Goal: Book appointment/travel/reservation

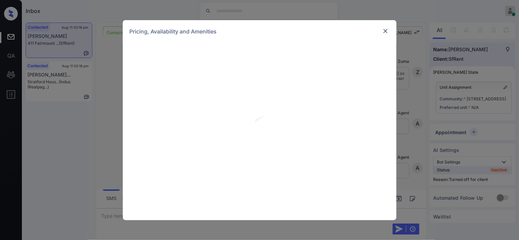
scroll to position [1961, 0]
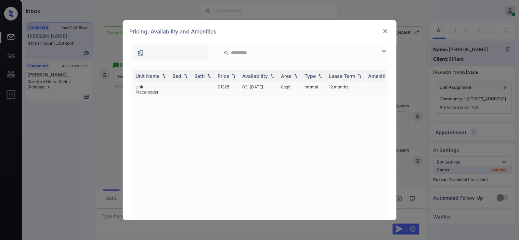
click at [241, 86] on td "03' [DATE]" at bounding box center [259, 90] width 39 height 16
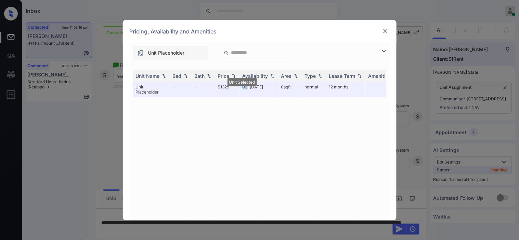
click at [385, 31] on img at bounding box center [385, 31] width 7 height 7
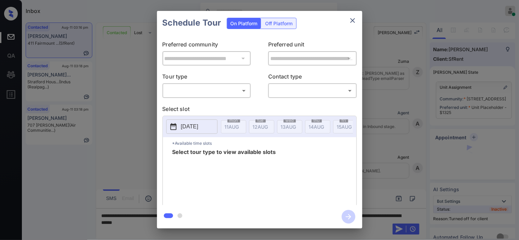
click at [281, 23] on div "Off Platform" at bounding box center [279, 23] width 34 height 11
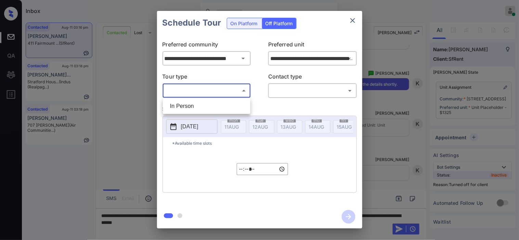
click at [221, 94] on body "Inbox Kristine Capara Online Set yourself offline Set yourself on break Profile…" at bounding box center [259, 120] width 519 height 240
click at [204, 104] on li "In Person" at bounding box center [206, 106] width 84 height 12
type input "********"
click at [280, 89] on body "Inbox Kristine Capara Online Set yourself offline Set yourself on break Profile…" at bounding box center [259, 120] width 519 height 240
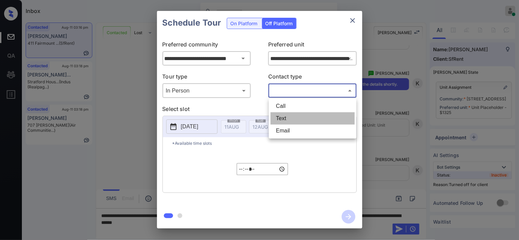
drag, startPoint x: 289, startPoint y: 117, endPoint x: 209, endPoint y: 123, distance: 80.2
click at [289, 118] on li "Text" at bounding box center [312, 118] width 84 height 12
type input "****"
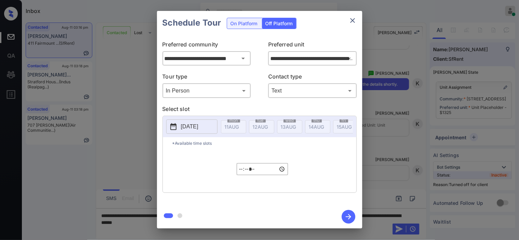
click at [181, 127] on p "2025-08-11" at bounding box center [189, 127] width 17 height 8
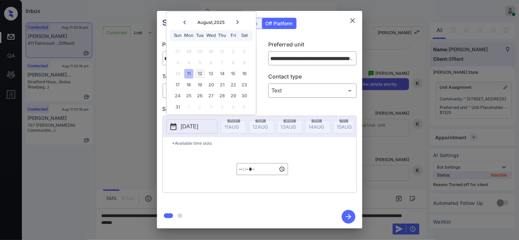
click at [199, 75] on div "12" at bounding box center [199, 73] width 9 height 9
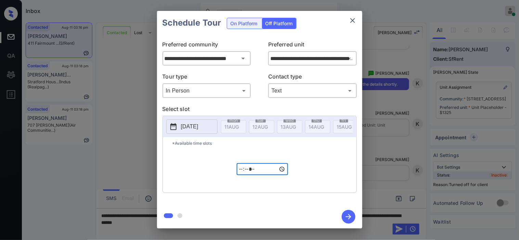
click at [240, 172] on input "*****" at bounding box center [262, 169] width 51 height 12
type input "*****"
click at [346, 214] on icon "button" at bounding box center [348, 217] width 14 height 14
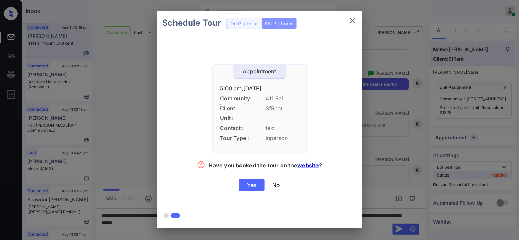
click at [243, 186] on div "Yes" at bounding box center [252, 185] width 26 height 12
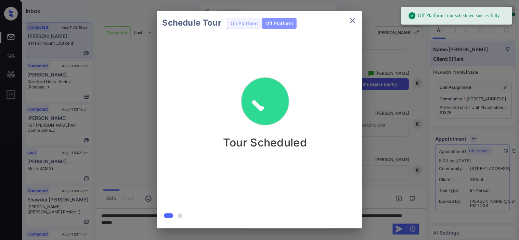
click at [409, 81] on div "Schedule Tour On Platform Off Platform Tour Scheduled" at bounding box center [259, 120] width 519 height 240
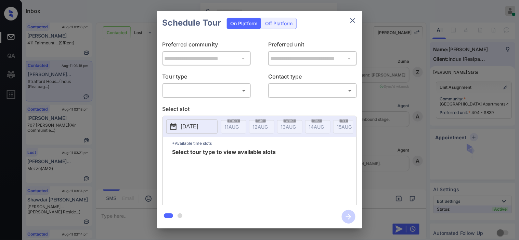
scroll to position [646, 0]
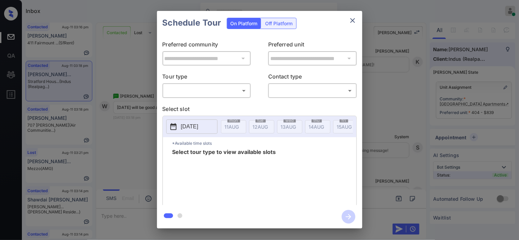
click at [212, 98] on div "**********" at bounding box center [259, 120] width 205 height 171
click at [214, 94] on body "Inbox Kristine Capara Online Set yourself offline Set yourself on break Profile…" at bounding box center [259, 120] width 519 height 240
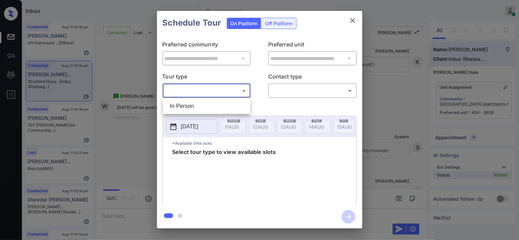
click at [210, 105] on li "In Person" at bounding box center [206, 106] width 84 height 12
type input "********"
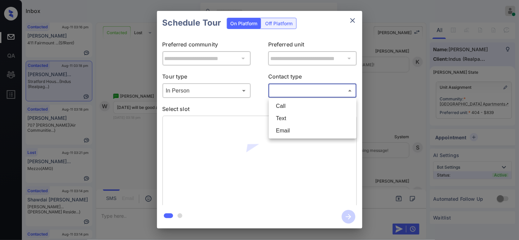
click at [298, 93] on body "Inbox Kristine Capara Online Set yourself offline Set yourself on break Profile…" at bounding box center [259, 120] width 519 height 240
click at [284, 116] on li "Text" at bounding box center [312, 118] width 84 height 12
type input "****"
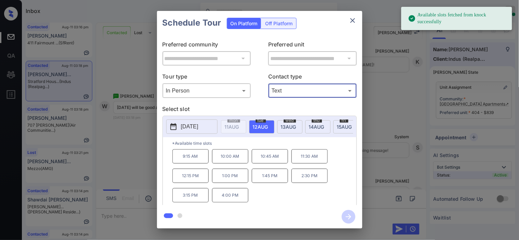
click at [109, 146] on div "**********" at bounding box center [259, 120] width 519 height 240
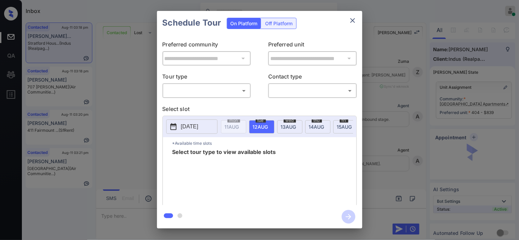
click at [225, 90] on body "Inbox Kristine Capara Online Set yourself offline Set yourself on break Profile…" at bounding box center [259, 120] width 519 height 240
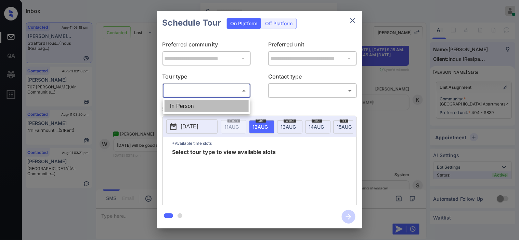
click at [213, 108] on li "In Person" at bounding box center [206, 106] width 84 height 12
type input "********"
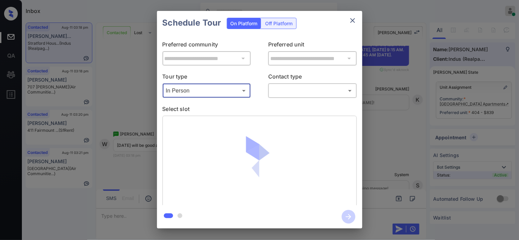
click at [305, 86] on body "Inbox Kristine Capara Online Set yourself offline Set yourself on break Profile…" at bounding box center [259, 120] width 519 height 240
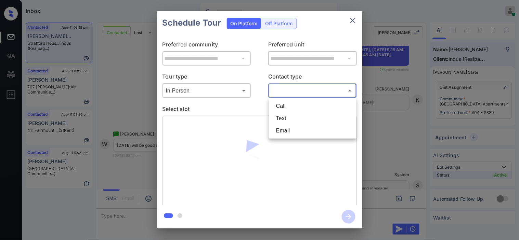
click at [286, 117] on li "Text" at bounding box center [312, 118] width 84 height 12
type input "****"
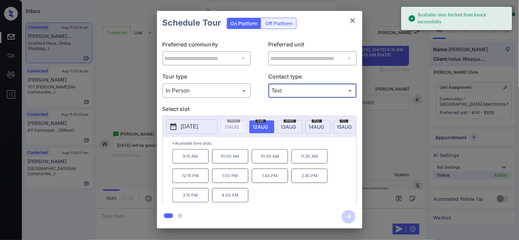
click at [186, 161] on p "9:15 AM" at bounding box center [190, 156] width 36 height 14
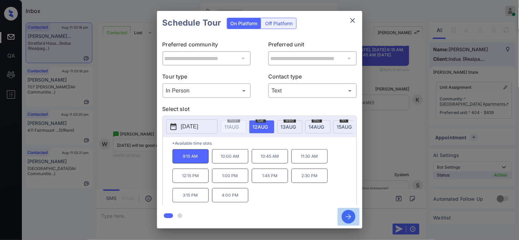
click at [349, 214] on icon "button" at bounding box center [348, 217] width 14 height 14
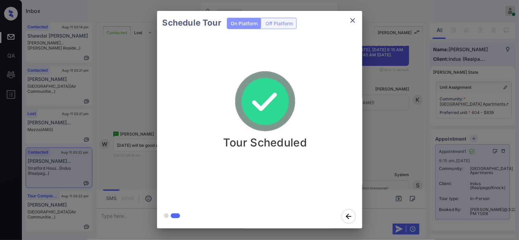
click at [374, 106] on div "Schedule Tour On Platform Off Platform Tour Scheduled" at bounding box center [259, 120] width 519 height 240
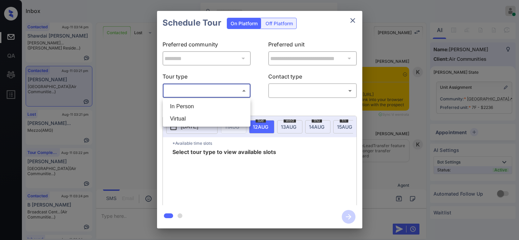
click at [199, 90] on body "Inbox [PERSON_NAME] Online Set yourself offline Set yourself on break Profile S…" at bounding box center [259, 120] width 519 height 240
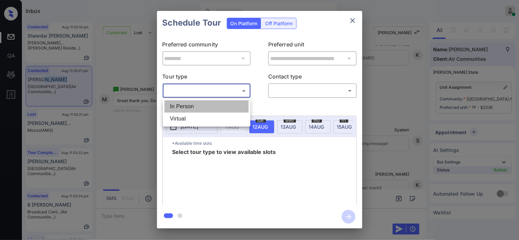
click at [198, 100] on li "In Person" at bounding box center [206, 106] width 84 height 12
type input "********"
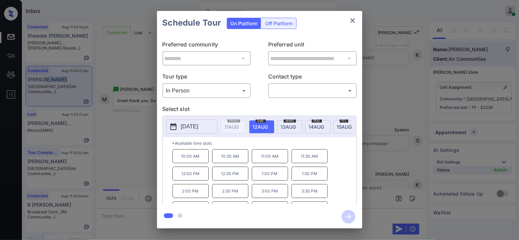
click at [193, 125] on p "[DATE]" at bounding box center [189, 127] width 17 height 8
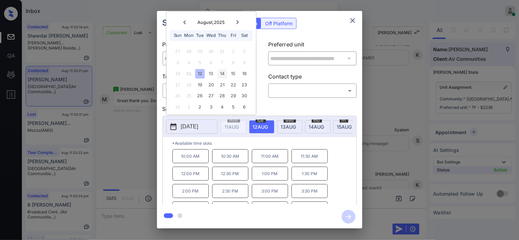
click at [224, 74] on div "14" at bounding box center [221, 73] width 9 height 9
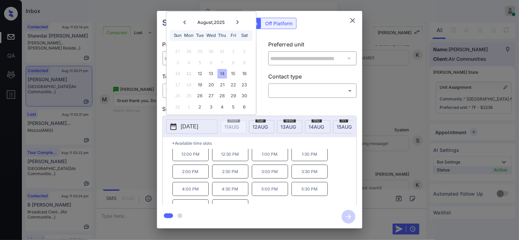
scroll to position [29, 0]
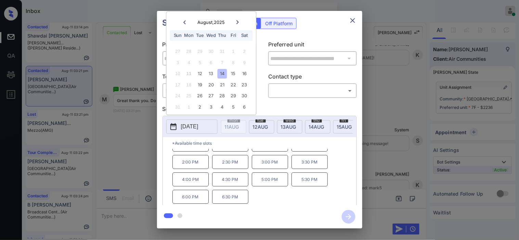
click at [131, 152] on div "**********" at bounding box center [259, 120] width 519 height 240
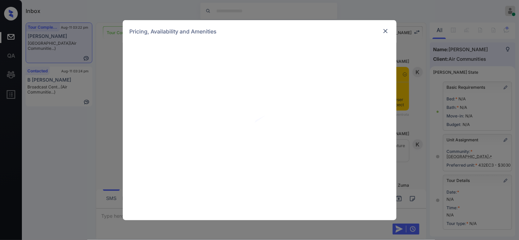
scroll to position [2969, 0]
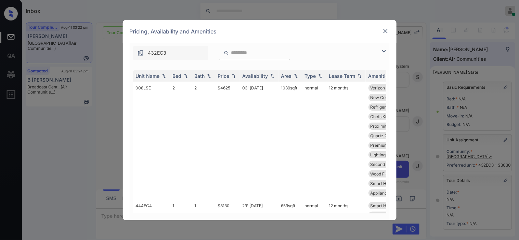
click at [386, 49] on img at bounding box center [383, 51] width 8 height 8
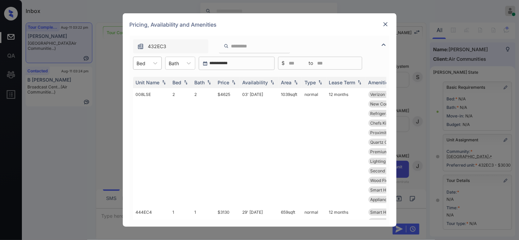
click at [149, 63] on div "Bed" at bounding box center [141, 63] width 16 height 10
click at [141, 80] on div "1" at bounding box center [147, 80] width 29 height 12
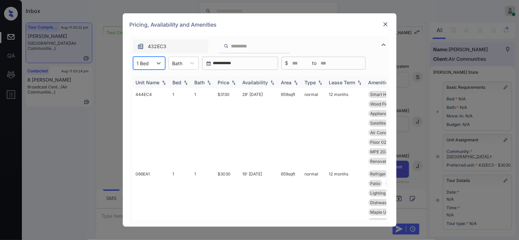
click at [232, 83] on img at bounding box center [233, 82] width 7 height 5
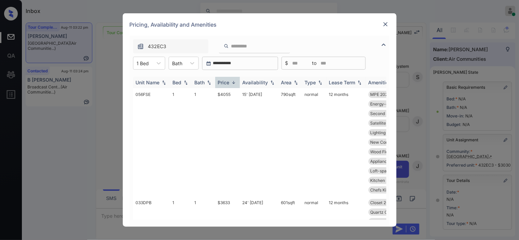
click at [232, 83] on img at bounding box center [233, 82] width 7 height 5
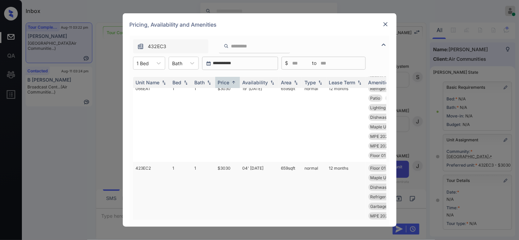
scroll to position [152, 0]
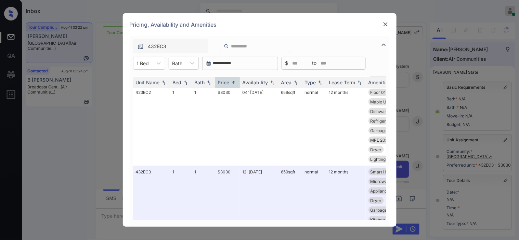
click at [387, 18] on div "Pricing, Availability and Amenities" at bounding box center [259, 24] width 273 height 23
click at [382, 25] on img at bounding box center [385, 24] width 7 height 7
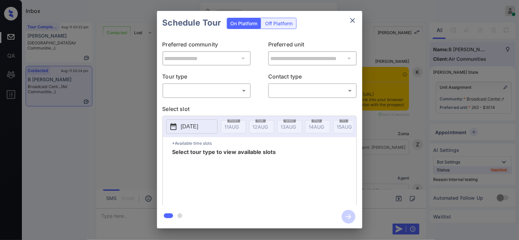
scroll to position [1463, 0]
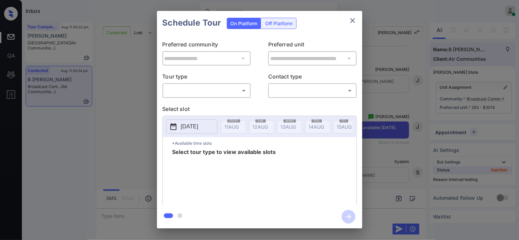
click at [213, 97] on div "​ ​" at bounding box center [206, 90] width 89 height 15
click at [214, 93] on body "Inbox Kristine Capara Online Set yourself offline Set yourself on break Profile…" at bounding box center [259, 120] width 519 height 240
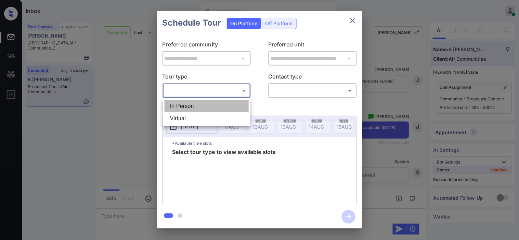
click at [208, 111] on li "In Person" at bounding box center [206, 106] width 84 height 12
type input "********"
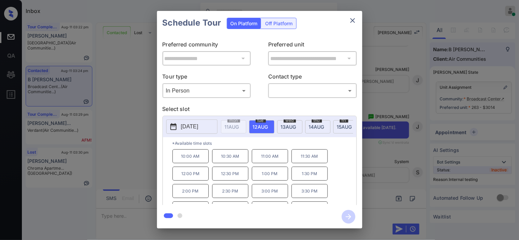
drag, startPoint x: 140, startPoint y: 161, endPoint x: 141, endPoint y: 180, distance: 19.2
click at [141, 180] on div "**********" at bounding box center [259, 120] width 519 height 240
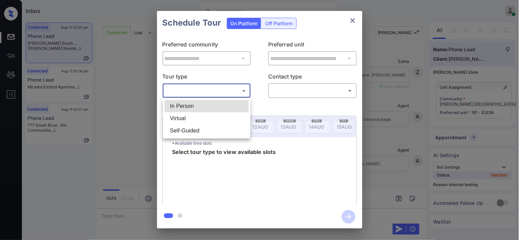
scroll to position [2456, 0]
click at [187, 102] on li "In Person" at bounding box center [206, 106] width 84 height 12
type input "********"
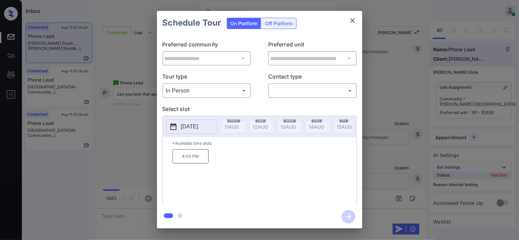
click at [183, 132] on button "2025-08-21" at bounding box center [191, 127] width 51 height 14
click at [130, 109] on div "**********" at bounding box center [259, 120] width 519 height 240
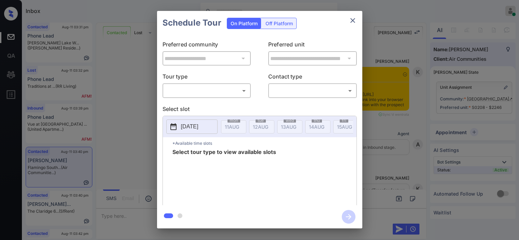
click at [215, 91] on body "Inbox [PERSON_NAME] Online Set yourself offline Set yourself on break Profile S…" at bounding box center [259, 120] width 519 height 240
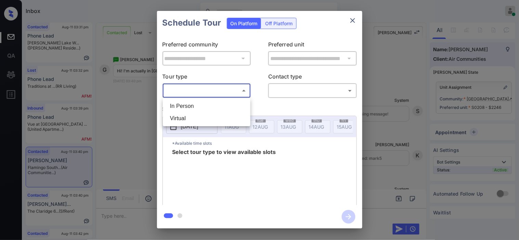
click at [123, 119] on div at bounding box center [259, 120] width 519 height 240
drag, startPoint x: 123, startPoint y: 119, endPoint x: 179, endPoint y: 114, distance: 56.2
click at [124, 118] on div at bounding box center [259, 120] width 519 height 240
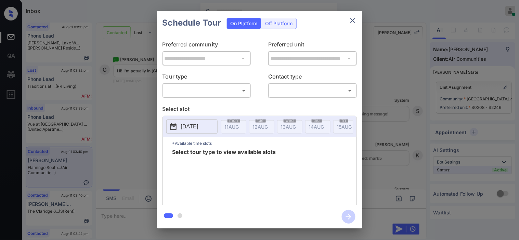
click at [489, 41] on div "**********" at bounding box center [259, 120] width 519 height 240
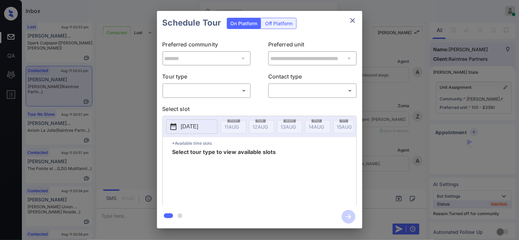
click at [200, 97] on body "Inbox Kristine Capara Online Set yourself offline Set yourself on break Profile…" at bounding box center [259, 120] width 519 height 240
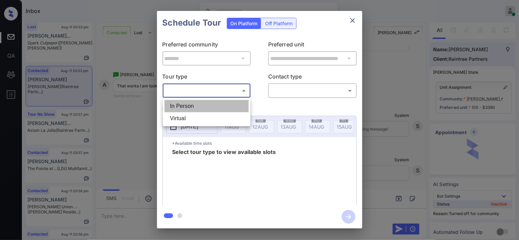
drag, startPoint x: 200, startPoint y: 90, endPoint x: 277, endPoint y: 95, distance: 77.4
click at [202, 111] on li "In Person" at bounding box center [206, 106] width 84 height 12
type input "********"
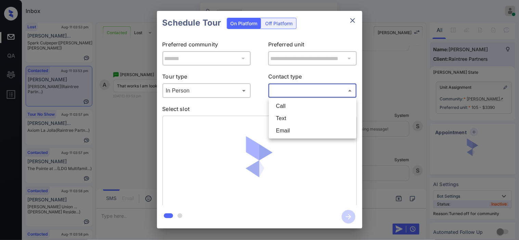
click at [288, 92] on body "Inbox Kristine Capara Online Set yourself offline Set yourself on break Profile…" at bounding box center [259, 120] width 519 height 240
click at [289, 118] on li "Text" at bounding box center [312, 118] width 84 height 12
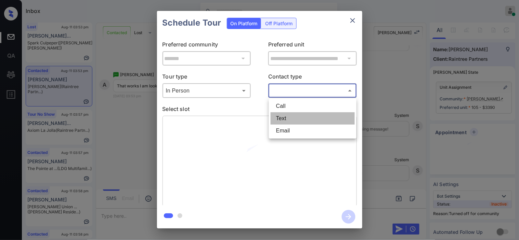
type input "****"
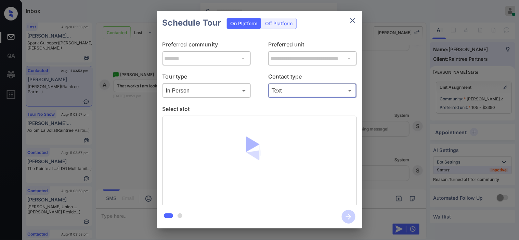
click at [200, 90] on body "Inbox Kristine Capara Online Set yourself offline Set yourself on break Profile…" at bounding box center [259, 120] width 519 height 240
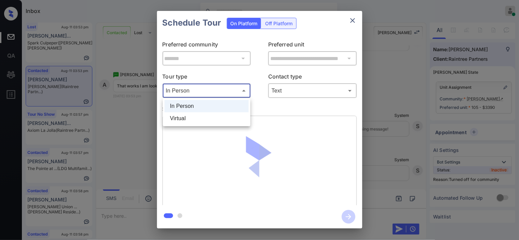
click at [187, 106] on li "In Person" at bounding box center [206, 106] width 84 height 12
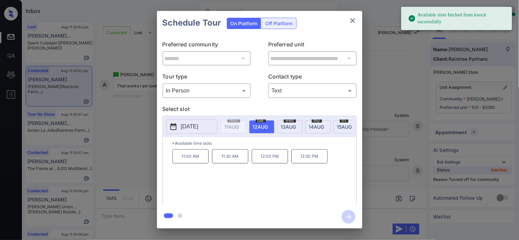
click at [196, 162] on p "11:00 AM" at bounding box center [190, 156] width 36 height 14
click at [349, 217] on icon "button" at bounding box center [348, 216] width 5 height 5
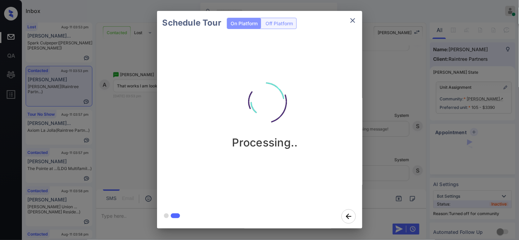
click at [387, 137] on div "Schedule Tour On Platform Off Platform Processing.." at bounding box center [259, 120] width 519 height 240
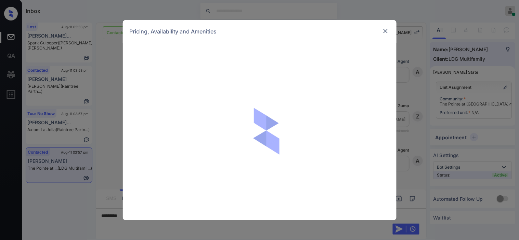
scroll to position [1235, 0]
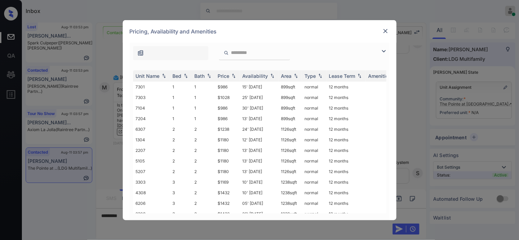
click at [383, 50] on img at bounding box center [383, 51] width 8 height 8
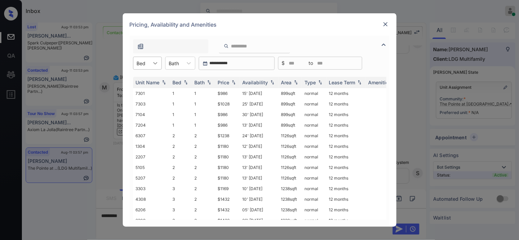
click at [152, 65] on icon at bounding box center [155, 63] width 7 height 7
drag, startPoint x: 149, startPoint y: 83, endPoint x: 188, endPoint y: 83, distance: 39.0
click at [150, 83] on div "1" at bounding box center [147, 80] width 29 height 12
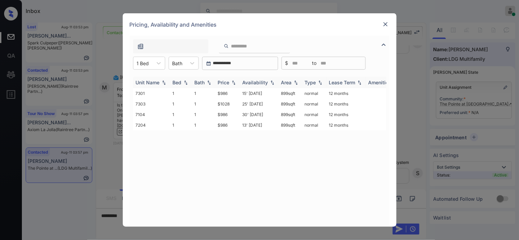
click at [229, 81] on div "Price" at bounding box center [224, 83] width 12 height 6
click at [229, 80] on div "Price" at bounding box center [224, 83] width 12 height 6
drag, startPoint x: 209, startPoint y: 96, endPoint x: 247, endPoint y: 93, distance: 38.7
click at [247, 95] on tr "7301 1 1 $986 15' Jul 25 899 sqft normal 12 months" at bounding box center [311, 93] width 357 height 11
click at [224, 92] on td "$986" at bounding box center [227, 93] width 25 height 11
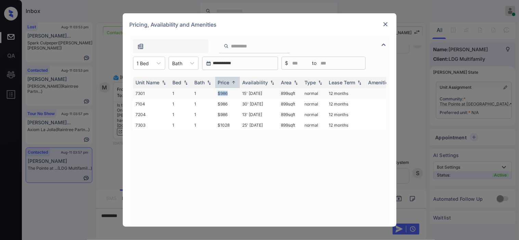
drag, startPoint x: 224, startPoint y: 90, endPoint x: 230, endPoint y: 90, distance: 6.2
click at [230, 90] on tr "7301 1 1 $986 15' Jul 25 899 sqft normal 12 months" at bounding box center [311, 93] width 357 height 11
copy tr "$986"
click at [226, 90] on td "$986" at bounding box center [227, 93] width 25 height 11
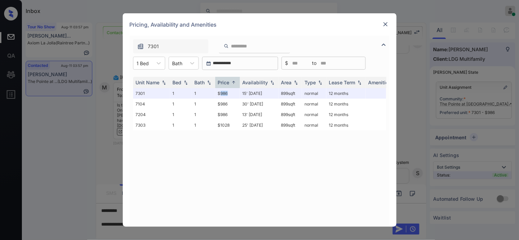
click at [388, 23] on img at bounding box center [385, 24] width 7 height 7
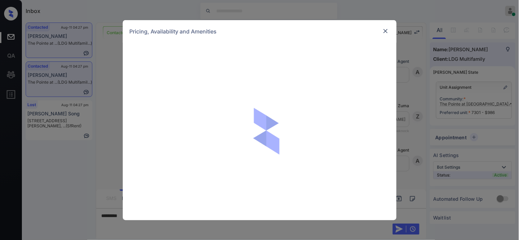
scroll to position [1597, 0]
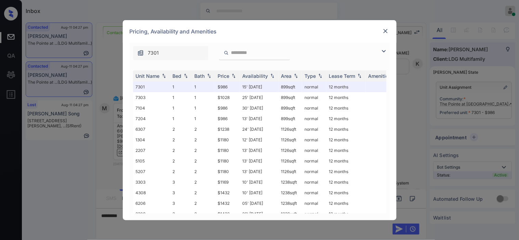
click at [384, 50] on img at bounding box center [383, 51] width 8 height 8
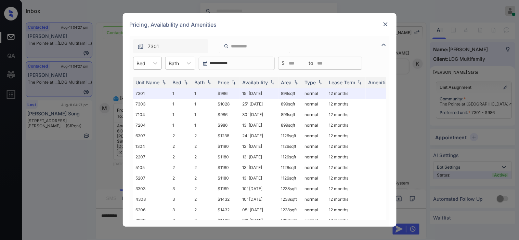
drag, startPoint x: 145, startPoint y: 55, endPoint x: 144, endPoint y: 62, distance: 6.5
click at [144, 59] on div "**********" at bounding box center [260, 131] width 260 height 191
click at [144, 63] on div at bounding box center [141, 63] width 9 height 7
click at [140, 93] on div "2" at bounding box center [147, 92] width 29 height 12
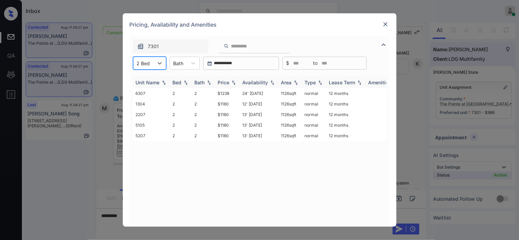
click at [227, 81] on div "Price" at bounding box center [224, 83] width 12 height 6
click at [231, 82] on img at bounding box center [233, 82] width 7 height 5
drag, startPoint x: 216, startPoint y: 94, endPoint x: 235, endPoint y: 94, distance: 19.1
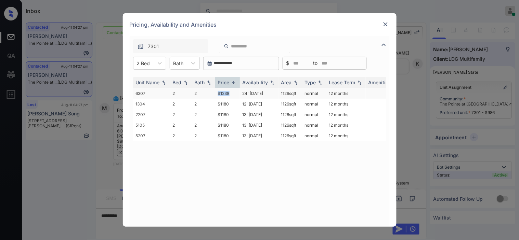
click at [235, 94] on td "$1238" at bounding box center [227, 93] width 25 height 11
copy td "$1238"
click at [233, 94] on td "$1238" at bounding box center [227, 93] width 25 height 11
click at [384, 24] on img at bounding box center [385, 24] width 7 height 7
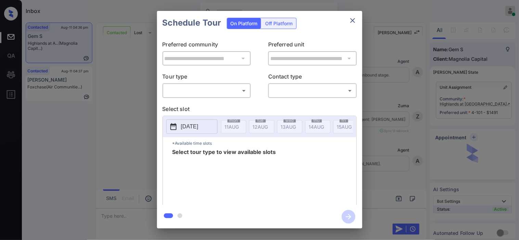
scroll to position [555, 0]
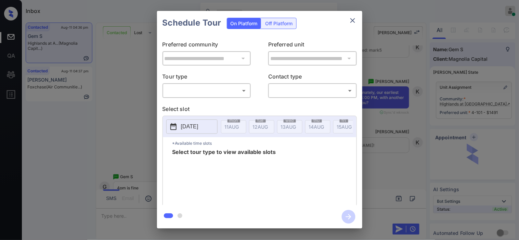
click at [214, 94] on body "Inbox [PERSON_NAME] Online Set yourself offline Set yourself on break Profile S…" at bounding box center [259, 120] width 519 height 240
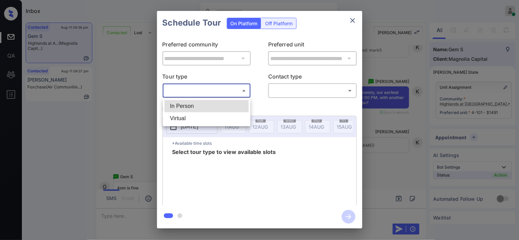
click at [199, 109] on li "In Person" at bounding box center [206, 106] width 84 height 12
type input "********"
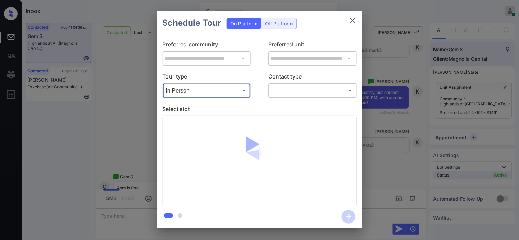
click at [286, 94] on body "Inbox [PERSON_NAME] Online Set yourself offline Set yourself on break Profile S…" at bounding box center [259, 120] width 519 height 240
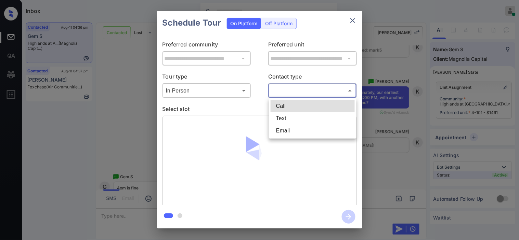
click at [285, 120] on li "Text" at bounding box center [312, 118] width 84 height 12
type input "****"
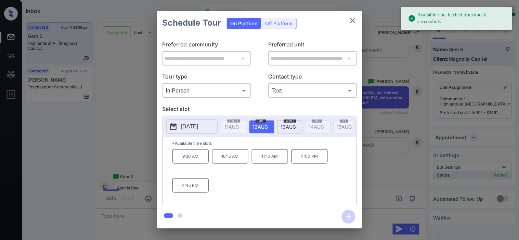
click at [185, 127] on p "[DATE]" at bounding box center [189, 127] width 17 height 8
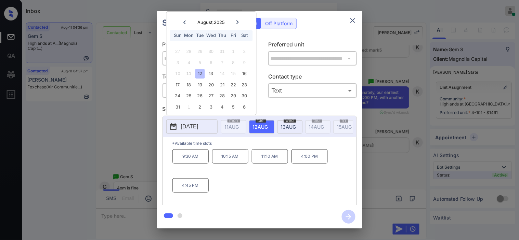
click at [113, 142] on div "**********" at bounding box center [259, 120] width 519 height 240
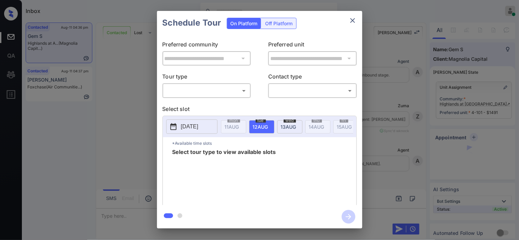
click at [207, 88] on body "Inbox [PERSON_NAME] Online Set yourself offline Set yourself on break Profile S…" at bounding box center [259, 120] width 519 height 240
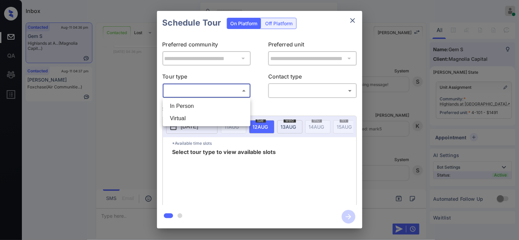
click at [200, 108] on li "In Person" at bounding box center [206, 106] width 84 height 12
type input "********"
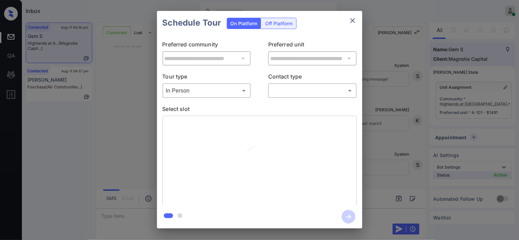
scroll to position [748, 0]
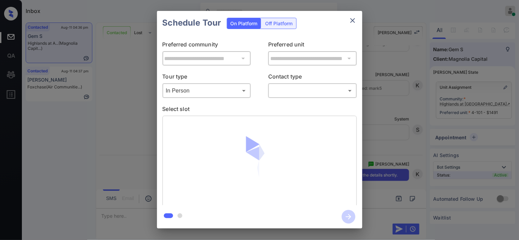
click at [285, 92] on body "Inbox [PERSON_NAME] Online Set yourself offline Set yourself on break Profile S…" at bounding box center [259, 120] width 519 height 240
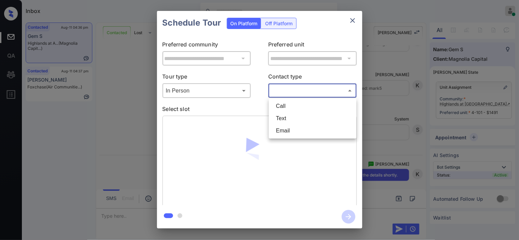
click at [280, 117] on li "Text" at bounding box center [312, 118] width 84 height 12
type input "****"
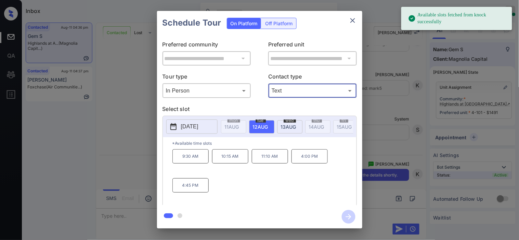
click at [305, 160] on p "4:00 PM" at bounding box center [309, 156] width 36 height 14
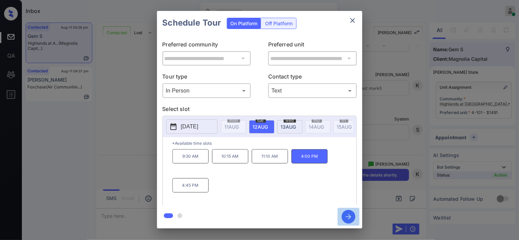
click at [344, 219] on icon "button" at bounding box center [348, 217] width 14 height 14
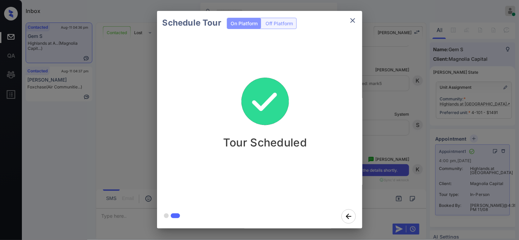
click at [373, 104] on div "Schedule Tour On Platform Off Platform Tour Scheduled" at bounding box center [259, 120] width 519 height 240
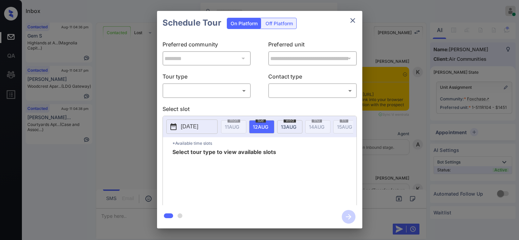
click at [221, 86] on body "Inbox [PERSON_NAME] Online Set yourself offline Set yourself on break Profile S…" at bounding box center [259, 120] width 519 height 240
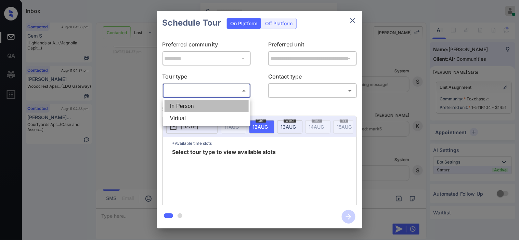
drag, startPoint x: 211, startPoint y: 100, endPoint x: 279, endPoint y: 98, distance: 68.1
click at [210, 100] on li "In Person" at bounding box center [206, 106] width 84 height 12
type input "********"
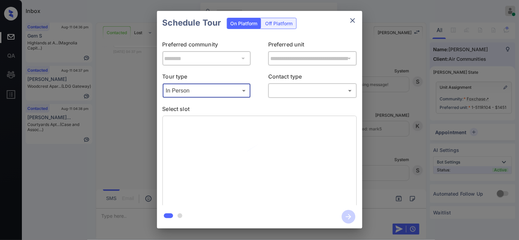
click at [285, 93] on body "Inbox [PERSON_NAME] Online Set yourself offline Set yourself on break Profile S…" at bounding box center [259, 120] width 519 height 240
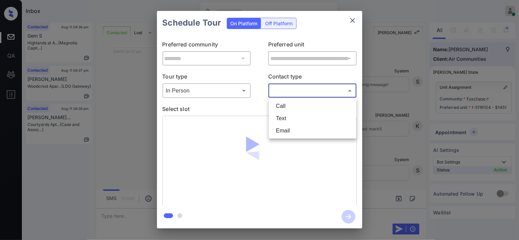
click at [291, 119] on li "Text" at bounding box center [312, 118] width 84 height 12
type input "****"
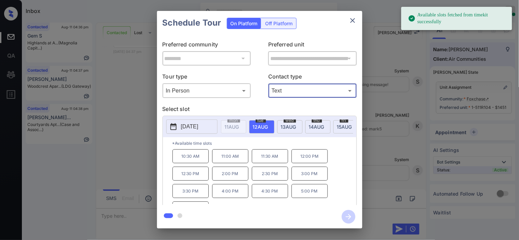
click at [180, 132] on button "[DATE]" at bounding box center [191, 127] width 51 height 14
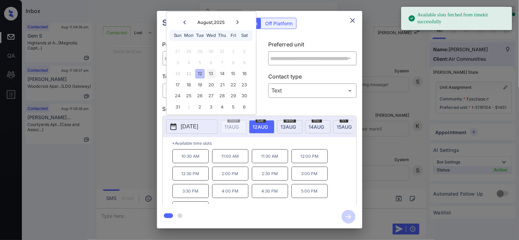
click at [212, 75] on div "13" at bounding box center [210, 73] width 9 height 9
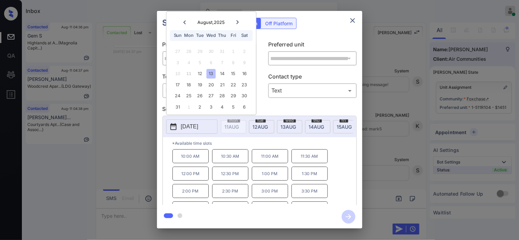
click at [132, 134] on div "**********" at bounding box center [259, 120] width 519 height 240
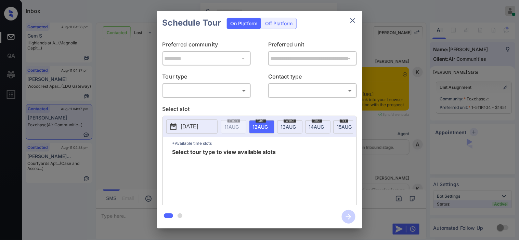
click at [203, 90] on body "Inbox [PERSON_NAME] Online Set yourself offline Set yourself on break Profile S…" at bounding box center [259, 120] width 519 height 240
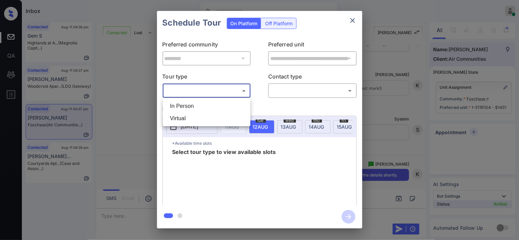
click at [206, 104] on li "In Person" at bounding box center [206, 106] width 84 height 12
type input "********"
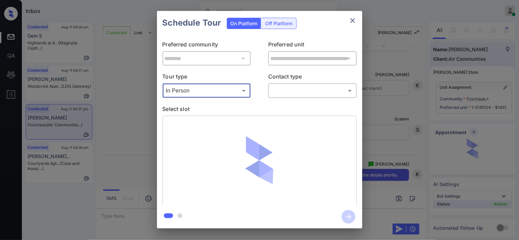
click at [295, 88] on body "Inbox Kristine Capara Online Set yourself offline Set yourself on break Profile…" at bounding box center [259, 120] width 519 height 240
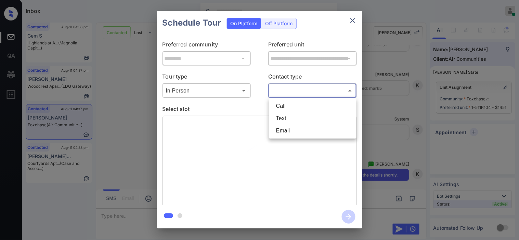
click at [283, 114] on li "Text" at bounding box center [312, 118] width 84 height 12
type input "****"
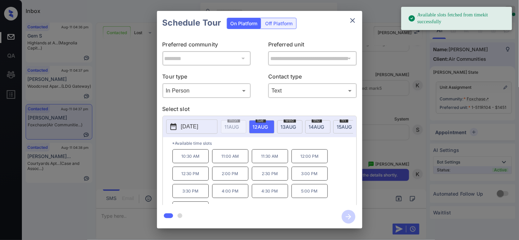
click at [279, 128] on div "wed 13 AUG" at bounding box center [289, 126] width 25 height 13
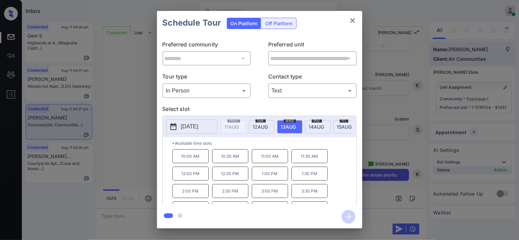
drag, startPoint x: 186, startPoint y: 199, endPoint x: 304, endPoint y: 203, distance: 118.0
click at [190, 198] on p "2:00 PM" at bounding box center [190, 191] width 36 height 14
drag, startPoint x: 343, startPoint y: 215, endPoint x: 359, endPoint y: 198, distance: 23.5
click at [344, 215] on icon "button" at bounding box center [348, 217] width 14 height 14
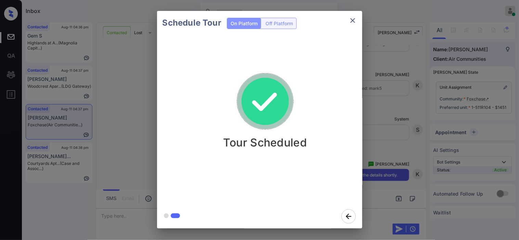
drag, startPoint x: 420, startPoint y: 113, endPoint x: 419, endPoint y: 105, distance: 7.9
click at [419, 105] on div "Schedule Tour On Platform Off Platform Tour Scheduled" at bounding box center [259, 120] width 519 height 240
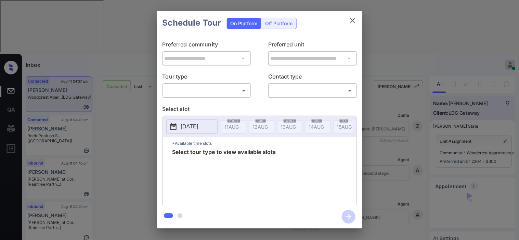
click at [223, 93] on body "Inbox [PERSON_NAME] Online Set yourself offline Set yourself on break Profile S…" at bounding box center [259, 120] width 519 height 240
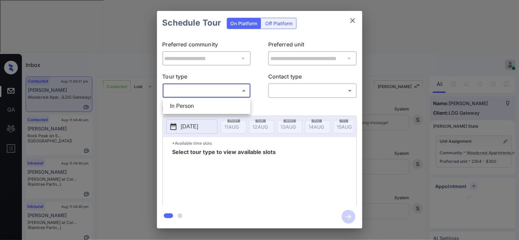
click at [223, 104] on li "In Person" at bounding box center [206, 106] width 84 height 12
type input "********"
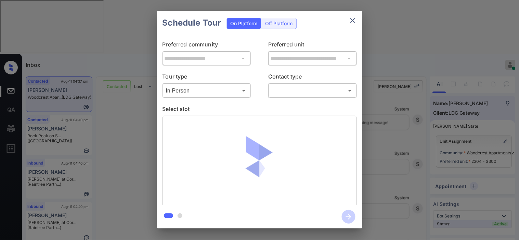
click at [284, 94] on body "Inbox Kristine Capara Online Set yourself offline Set yourself on break Profile…" at bounding box center [259, 120] width 519 height 240
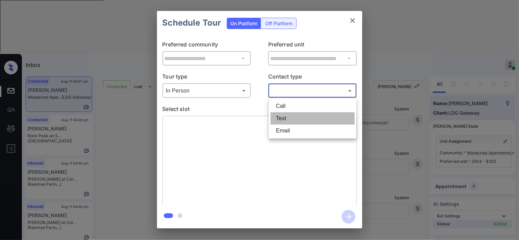
click at [286, 116] on li "Text" at bounding box center [312, 118] width 84 height 12
type input "****"
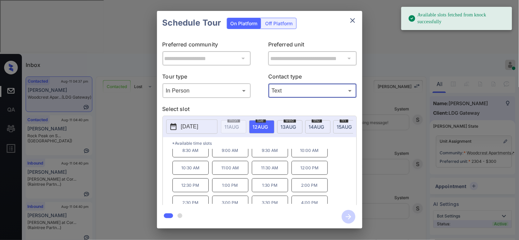
scroll to position [12, 0]
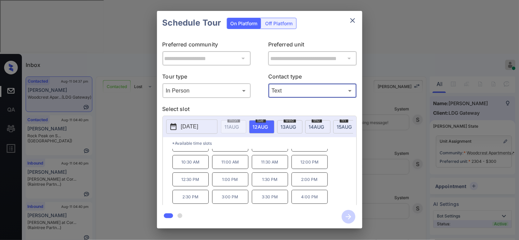
click at [277, 201] on p "3:30 PM" at bounding box center [270, 197] width 36 height 14
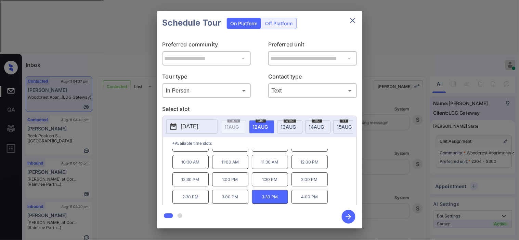
click at [347, 213] on icon "button" at bounding box center [348, 217] width 14 height 14
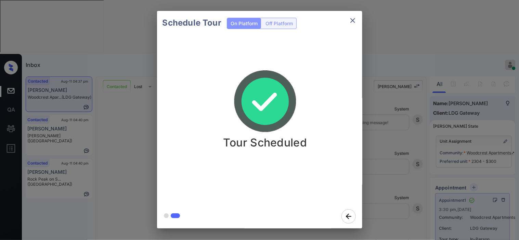
click at [395, 160] on div "Schedule Tour On Platform Off Platform Tour Scheduled" at bounding box center [259, 120] width 519 height 240
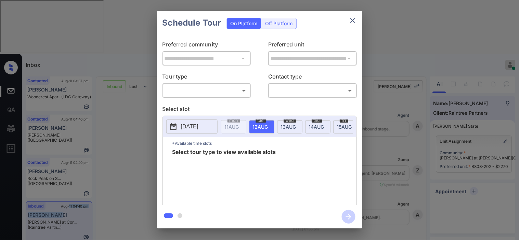
click at [198, 89] on body "Inbox [PERSON_NAME] Online Set yourself offline Set yourself on break Profile S…" at bounding box center [259, 120] width 519 height 240
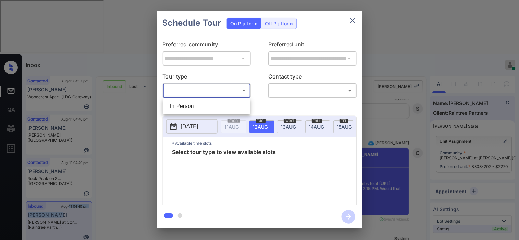
click at [193, 107] on li "In Person" at bounding box center [206, 106] width 84 height 12
type input "********"
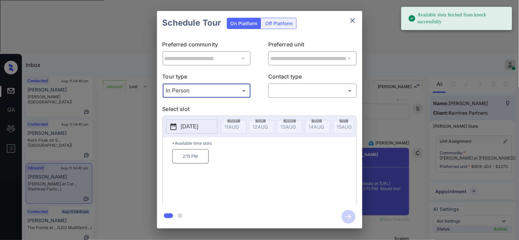
click at [188, 123] on p "[DATE]" at bounding box center [189, 127] width 17 height 8
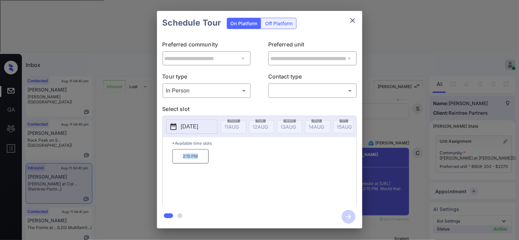
drag, startPoint x: 176, startPoint y: 163, endPoint x: 214, endPoint y: 163, distance: 37.3
click at [214, 163] on div "2:15 PM" at bounding box center [264, 176] width 184 height 55
copy p "2:15 PM"
click at [129, 210] on div "**********" at bounding box center [259, 120] width 519 height 240
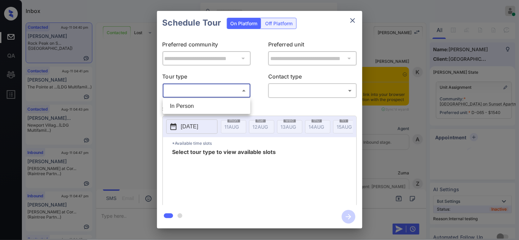
scroll to position [710, 0]
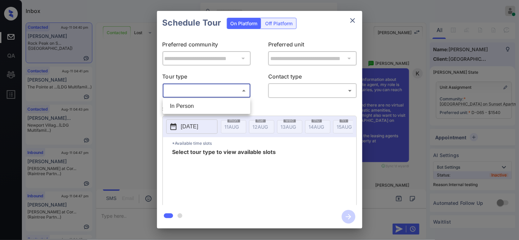
click at [147, 97] on div at bounding box center [259, 120] width 519 height 240
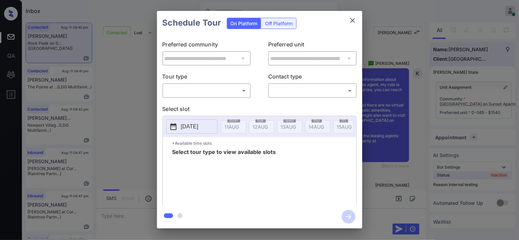
click at [147, 97] on div at bounding box center [259, 120] width 519 height 240
click at [139, 98] on div "**********" at bounding box center [259, 120] width 519 height 240
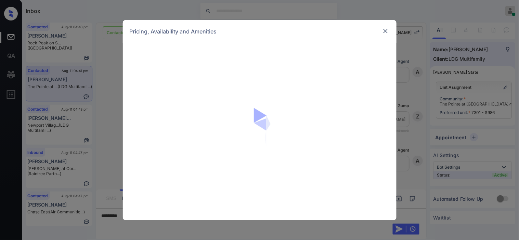
scroll to position [2037, 0]
click at [387, 30] on img at bounding box center [385, 31] width 7 height 7
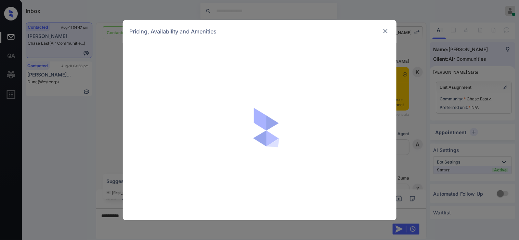
scroll to position [613, 0]
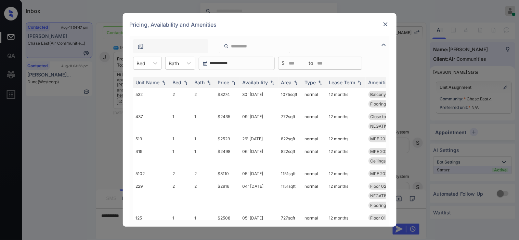
drag, startPoint x: 382, startPoint y: 49, endPoint x: 148, endPoint y: 63, distance: 234.2
click at [382, 49] on img at bounding box center [383, 45] width 8 height 8
click at [148, 70] on div "Unit Name Bed Bath Price Availability Area Type Lease Term Amenities 532 2 2 $3…" at bounding box center [260, 148] width 260 height 157
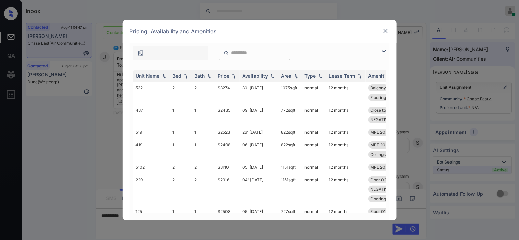
click at [383, 54] on img at bounding box center [383, 51] width 8 height 8
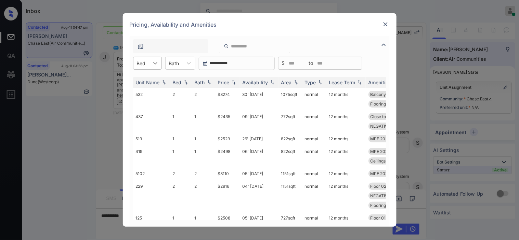
click at [149, 68] on div at bounding box center [155, 63] width 12 height 12
click at [152, 79] on div "0" at bounding box center [147, 80] width 29 height 12
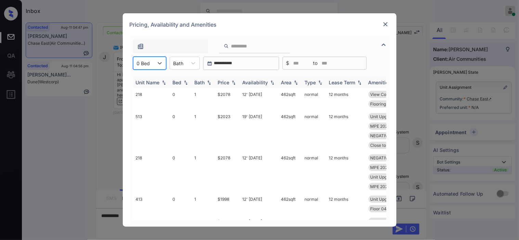
click at [230, 80] on img at bounding box center [233, 82] width 7 height 5
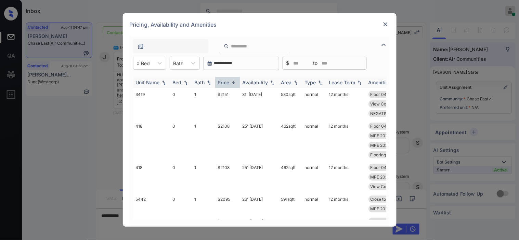
click at [230, 80] on img at bounding box center [233, 82] width 7 height 5
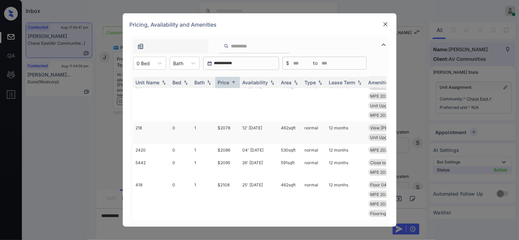
scroll to position [152, 0]
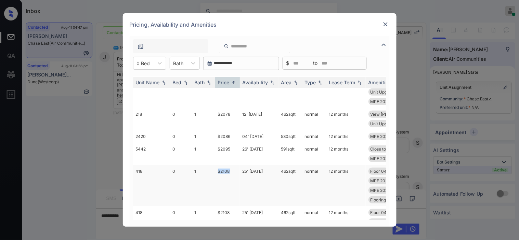
drag, startPoint x: 216, startPoint y: 170, endPoint x: 239, endPoint y: 170, distance: 22.9
click at [239, 170] on td "$2108" at bounding box center [227, 185] width 25 height 41
copy td "$2108"
click at [228, 169] on td "$2108" at bounding box center [227, 185] width 25 height 41
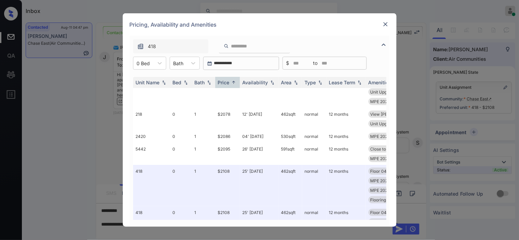
drag, startPoint x: 112, startPoint y: 124, endPoint x: 122, endPoint y: 196, distance: 72.6
click at [113, 137] on div "**********" at bounding box center [259, 120] width 519 height 240
click at [387, 22] on img at bounding box center [385, 24] width 7 height 7
